Goal: Task Accomplishment & Management: Use online tool/utility

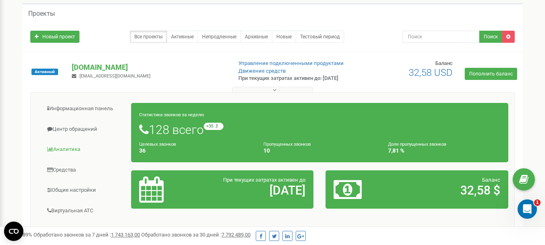
scroll to position [81, 0]
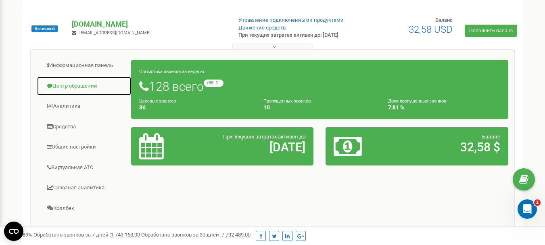
click at [77, 90] on link "Центр обращений" at bounding box center [84, 86] width 95 height 20
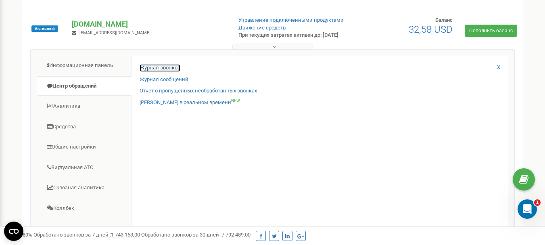
click at [168, 72] on link "Журнал звонков" at bounding box center [160, 68] width 41 height 8
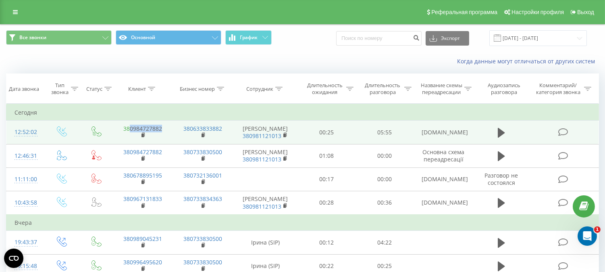
drag, startPoint x: 163, startPoint y: 134, endPoint x: 131, endPoint y: 137, distance: 32.4
click at [131, 137] on td "380984727882" at bounding box center [143, 132] width 60 height 23
copy link "0984727882"
